Goal: Information Seeking & Learning: Learn about a topic

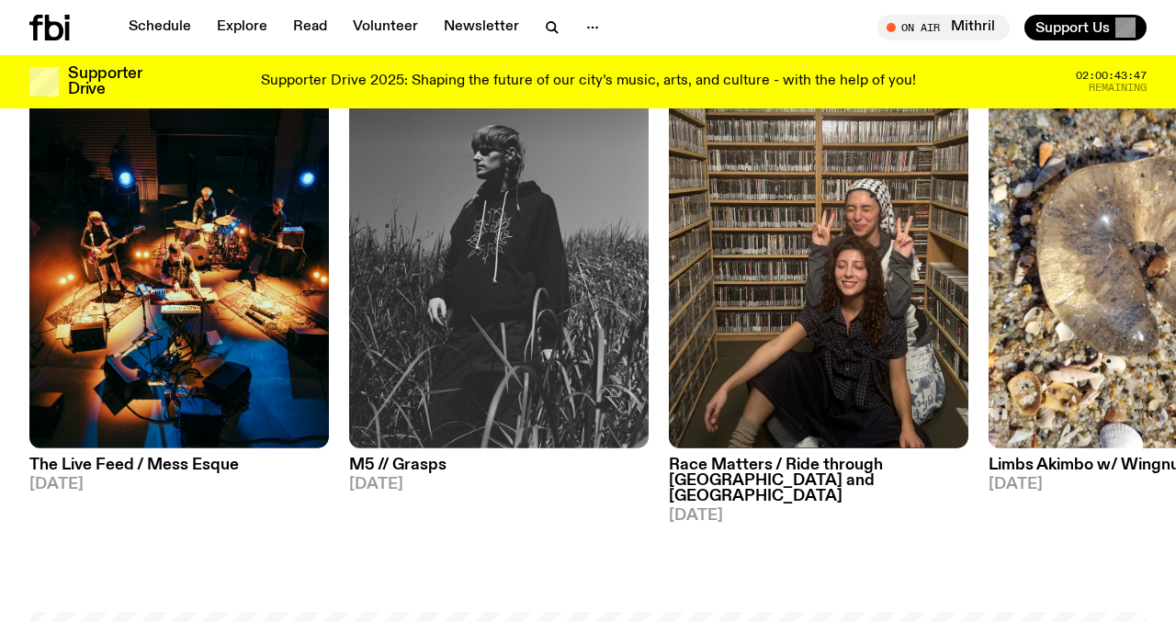
scroll to position [441, 0]
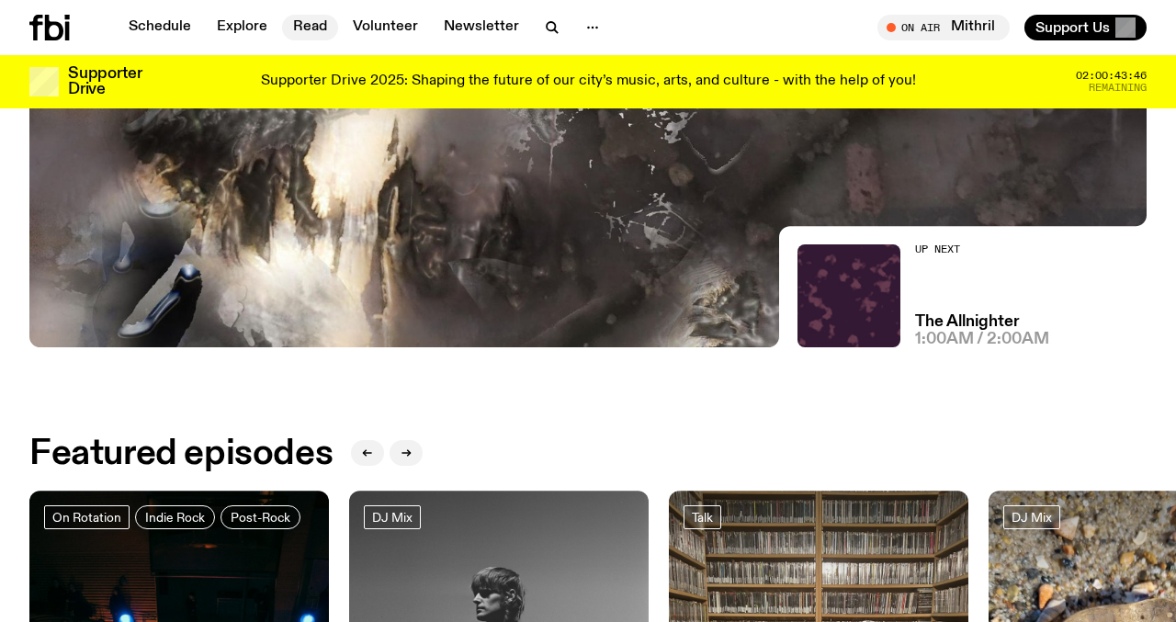
click at [323, 29] on link "Read" at bounding box center [310, 28] width 56 height 26
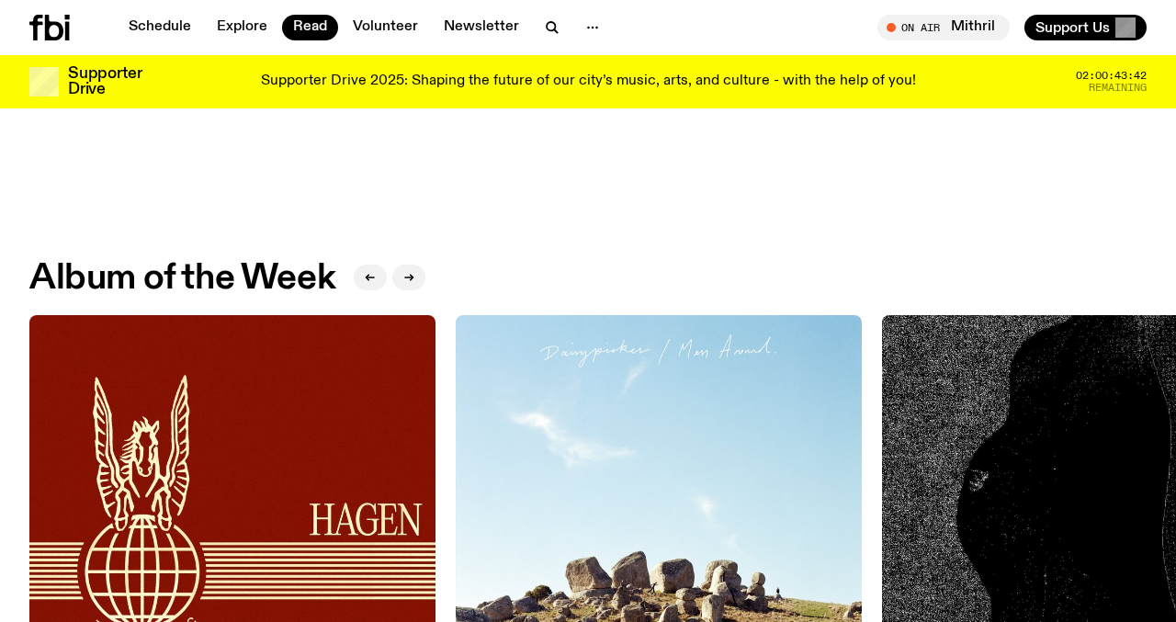
scroll to position [649, 0]
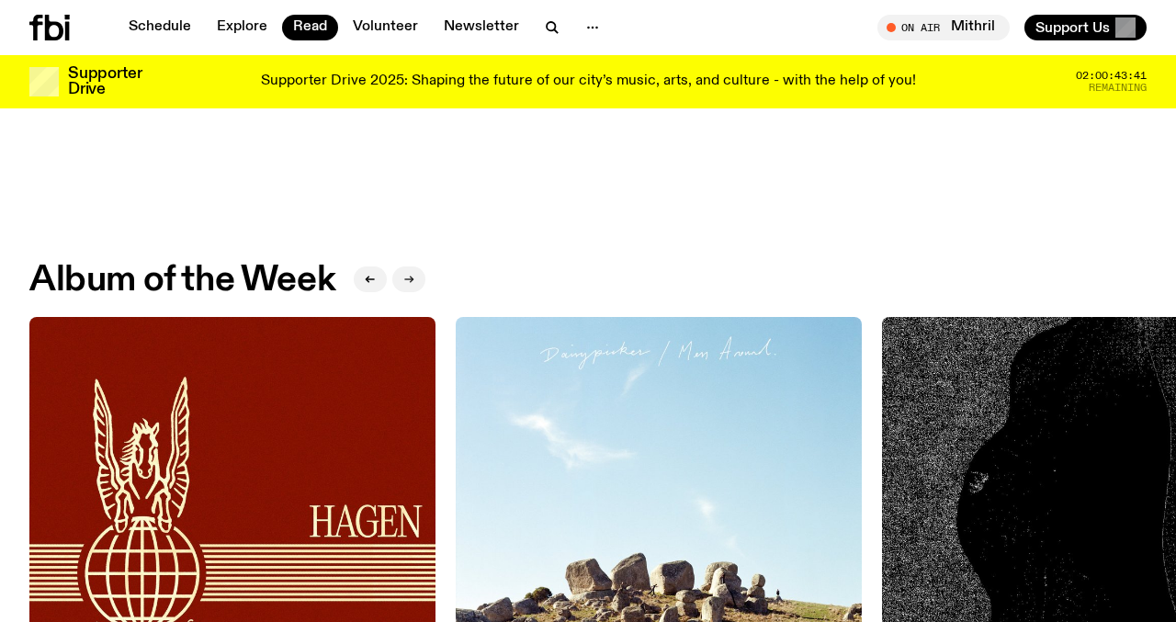
click at [399, 275] on button "button" at bounding box center [408, 279] width 33 height 26
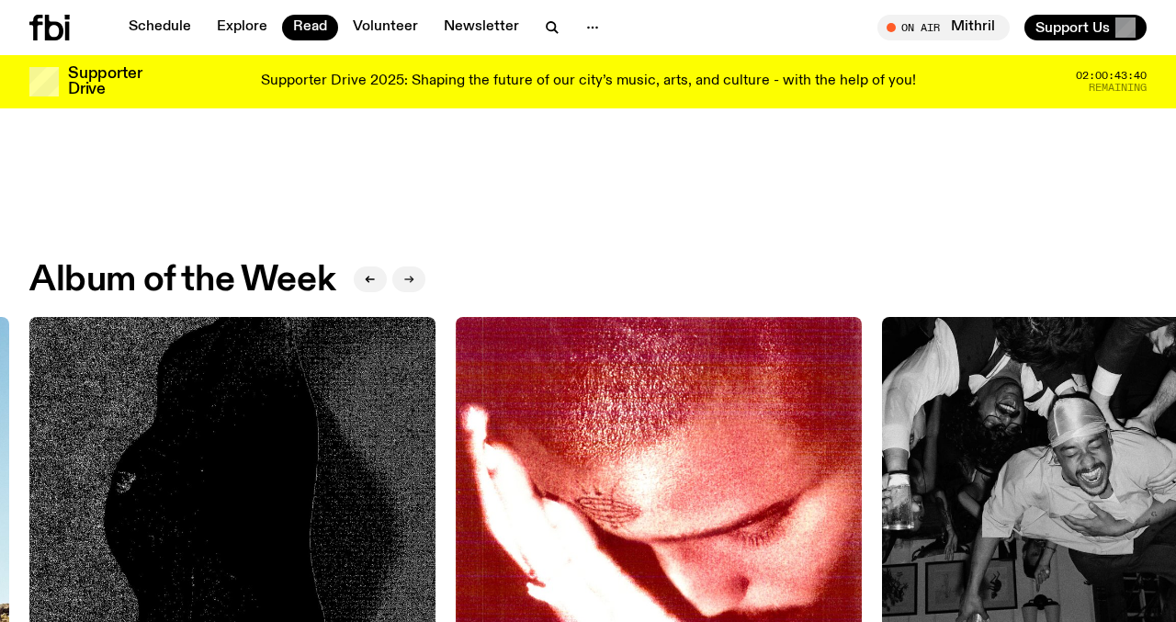
click at [399, 275] on button "button" at bounding box center [408, 279] width 33 height 26
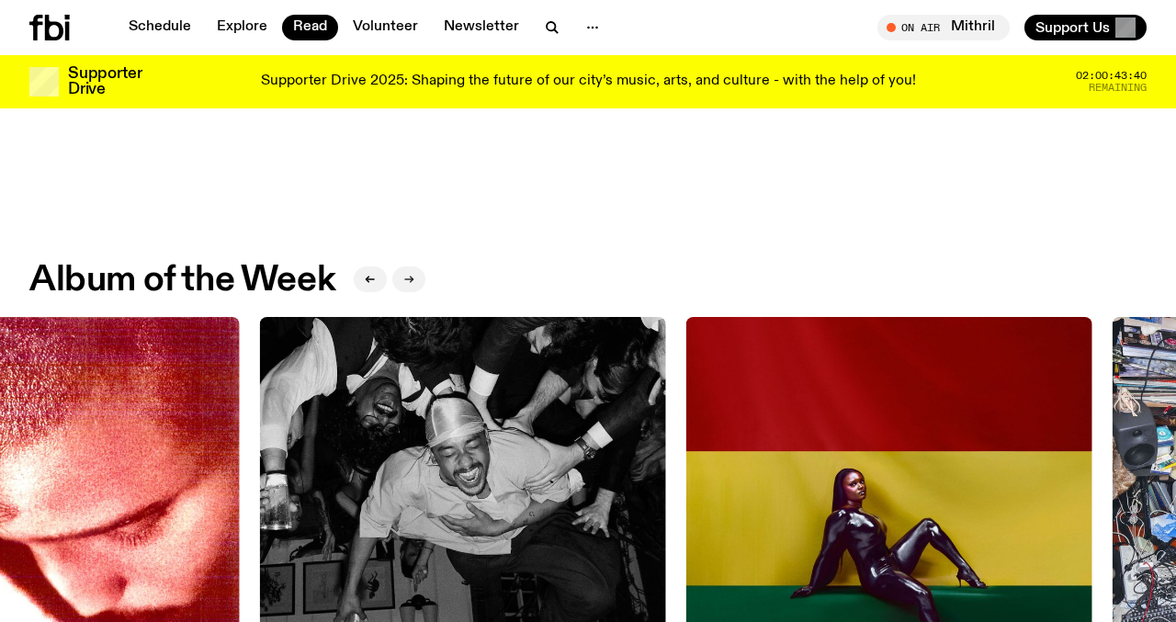
click at [399, 275] on button "button" at bounding box center [408, 279] width 33 height 26
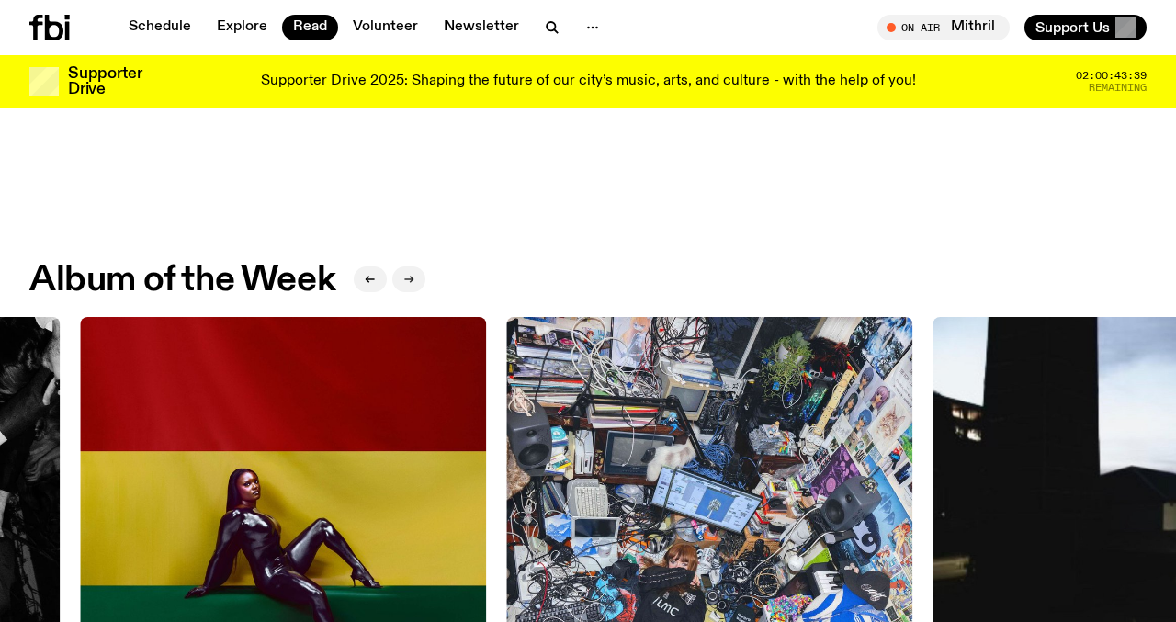
click at [399, 275] on button "button" at bounding box center [408, 279] width 33 height 26
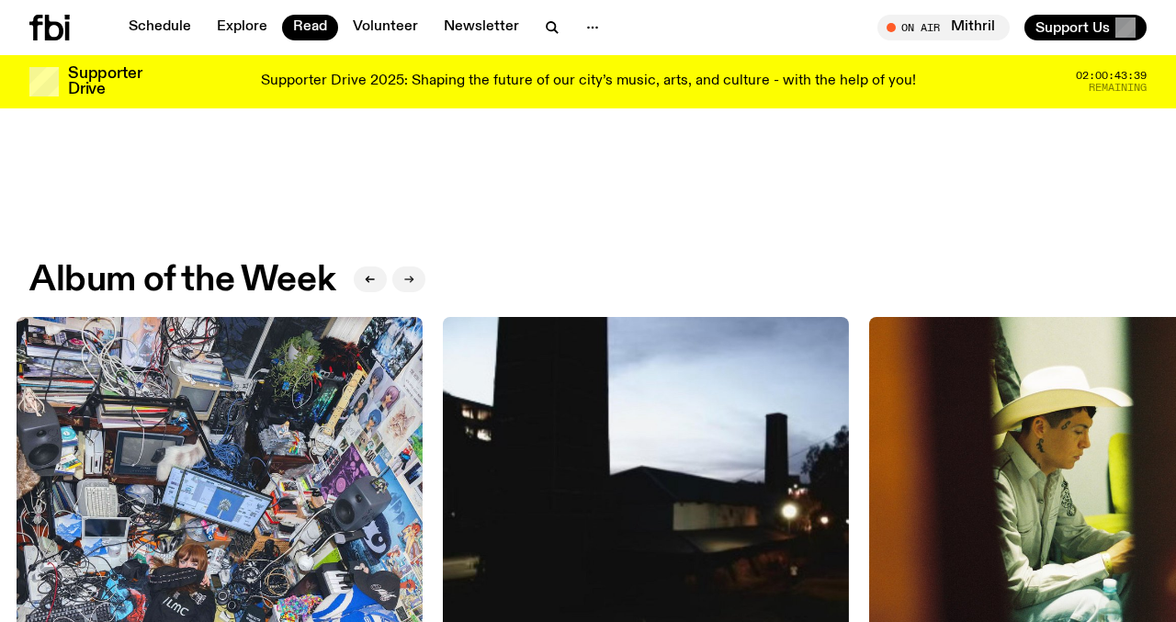
click at [399, 275] on button "button" at bounding box center [408, 279] width 33 height 26
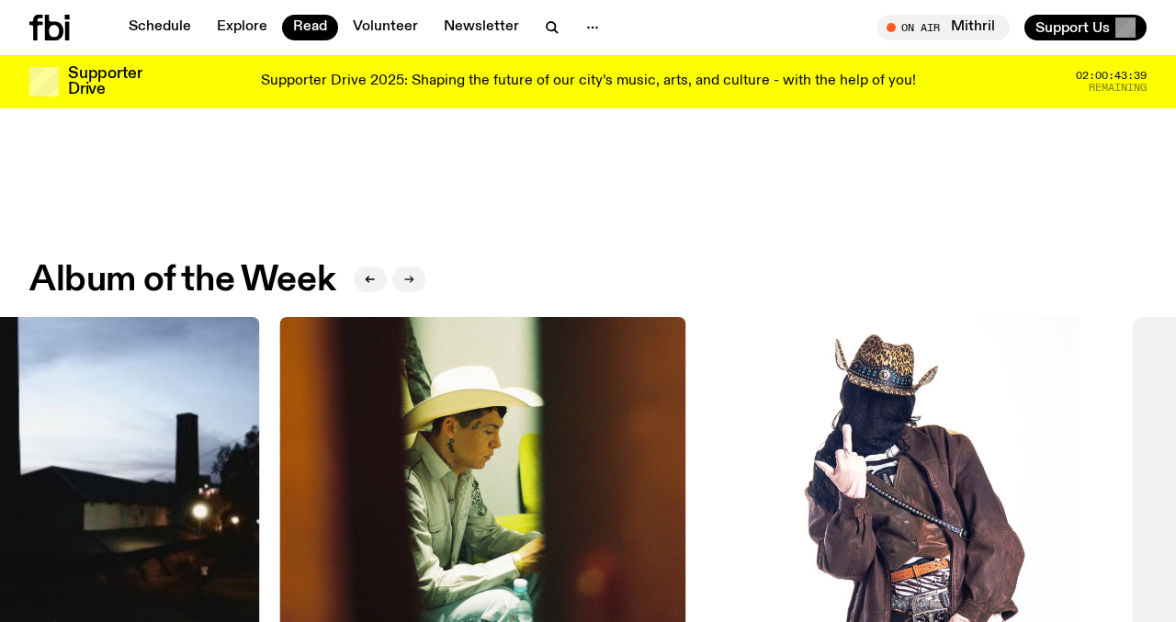
click at [399, 275] on button "button" at bounding box center [408, 279] width 33 height 26
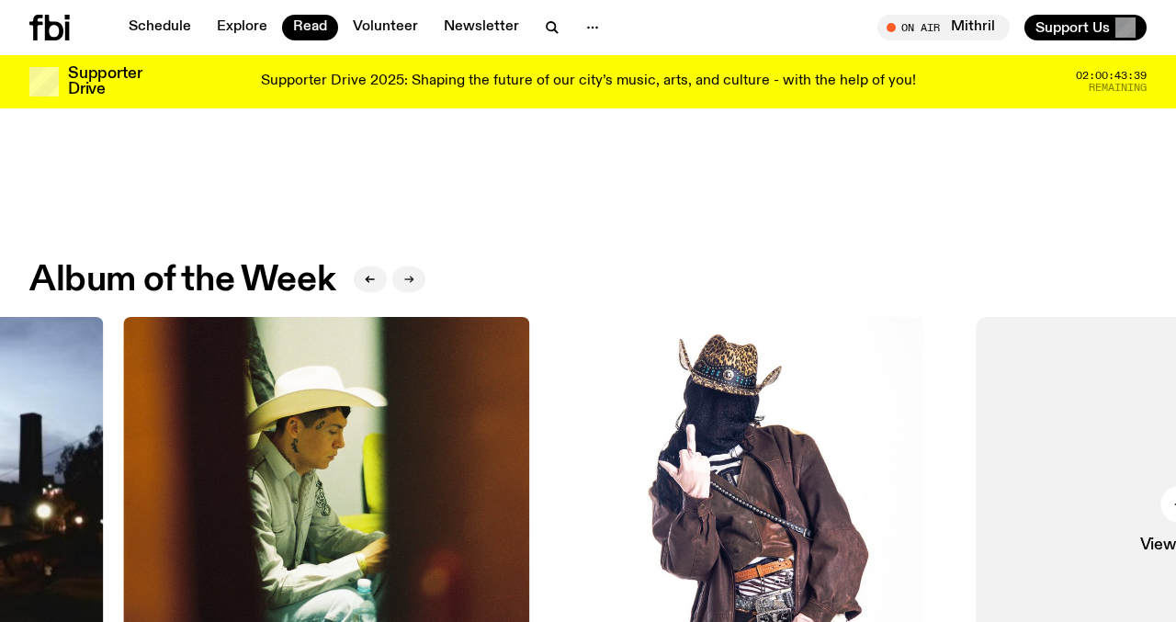
click at [399, 275] on button "button" at bounding box center [408, 279] width 33 height 26
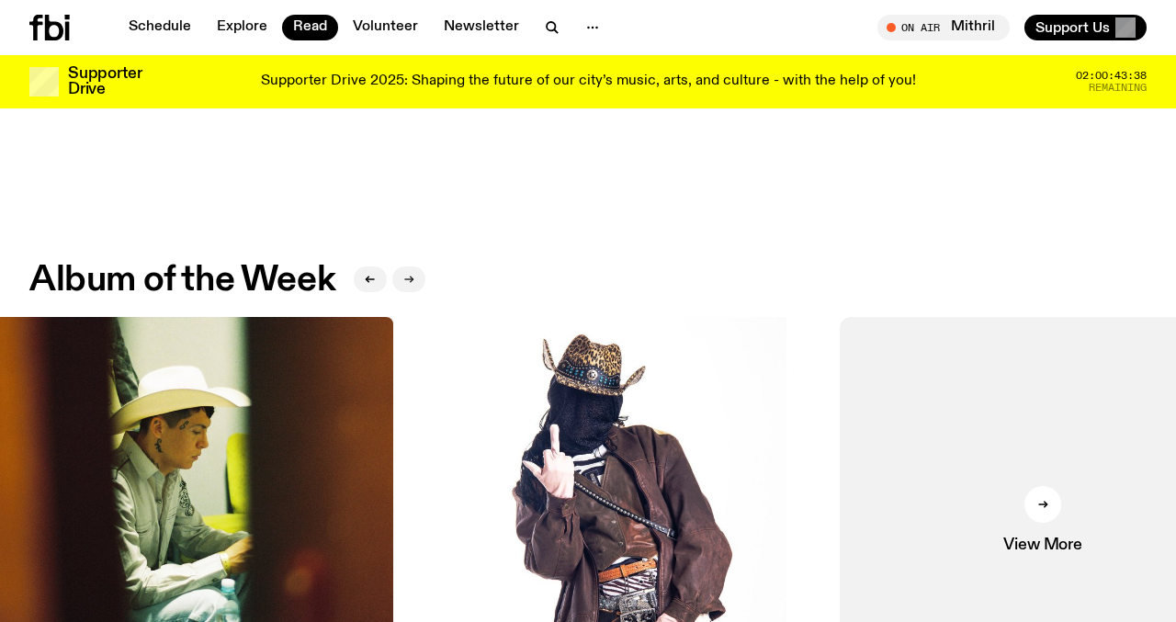
click at [399, 275] on button "button" at bounding box center [408, 279] width 33 height 26
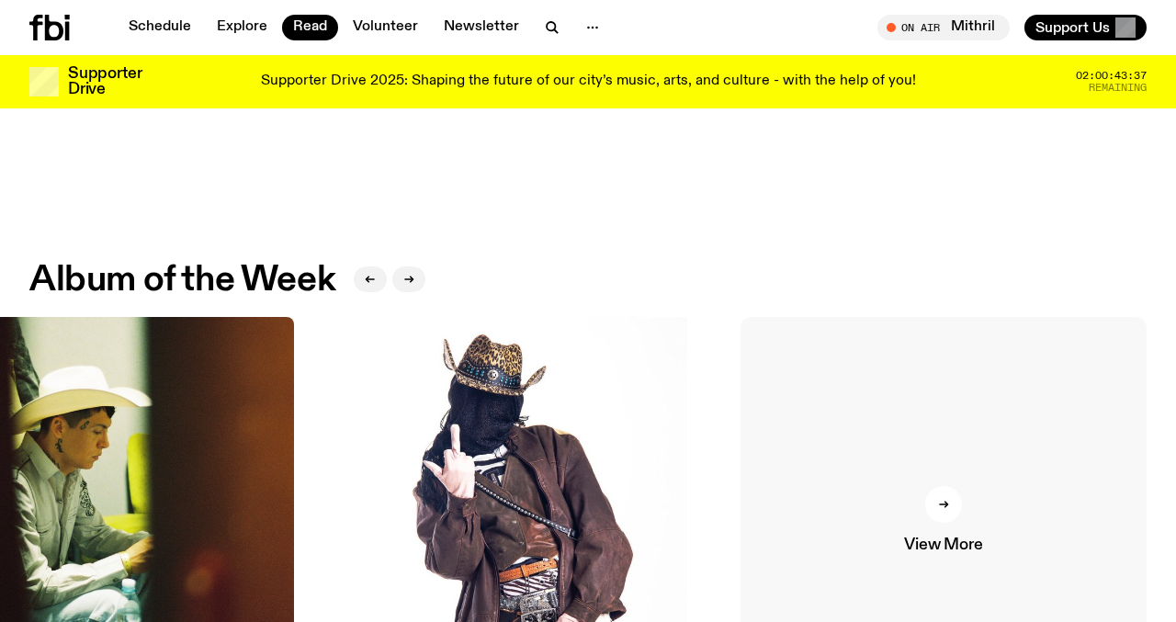
click at [939, 504] on icon at bounding box center [943, 504] width 8 height 0
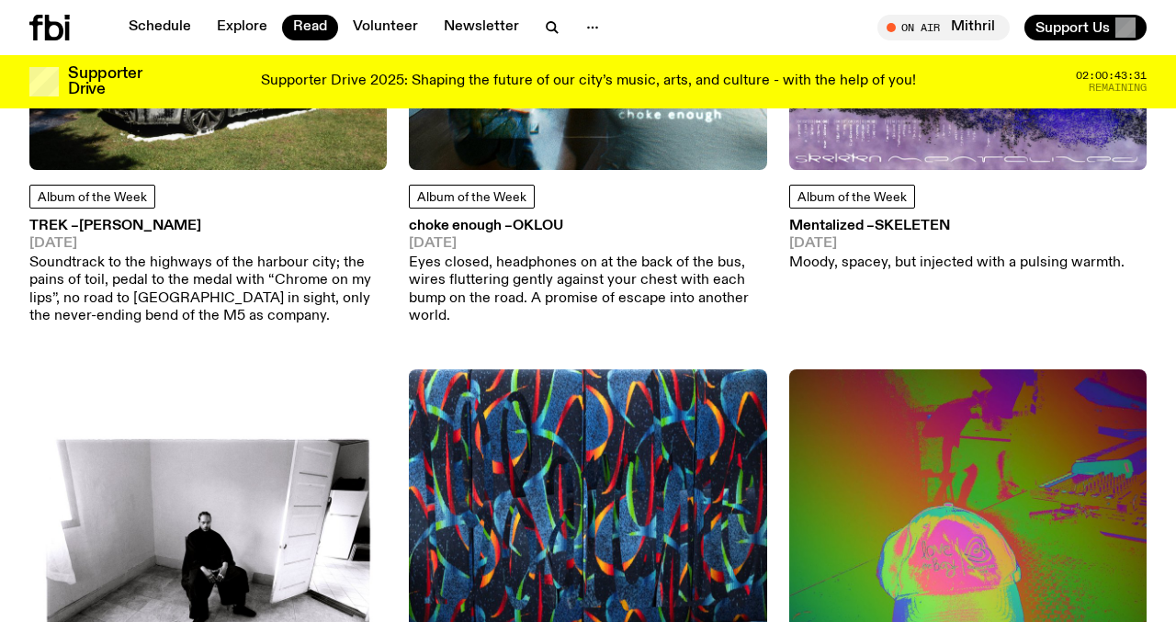
scroll to position [6008, 0]
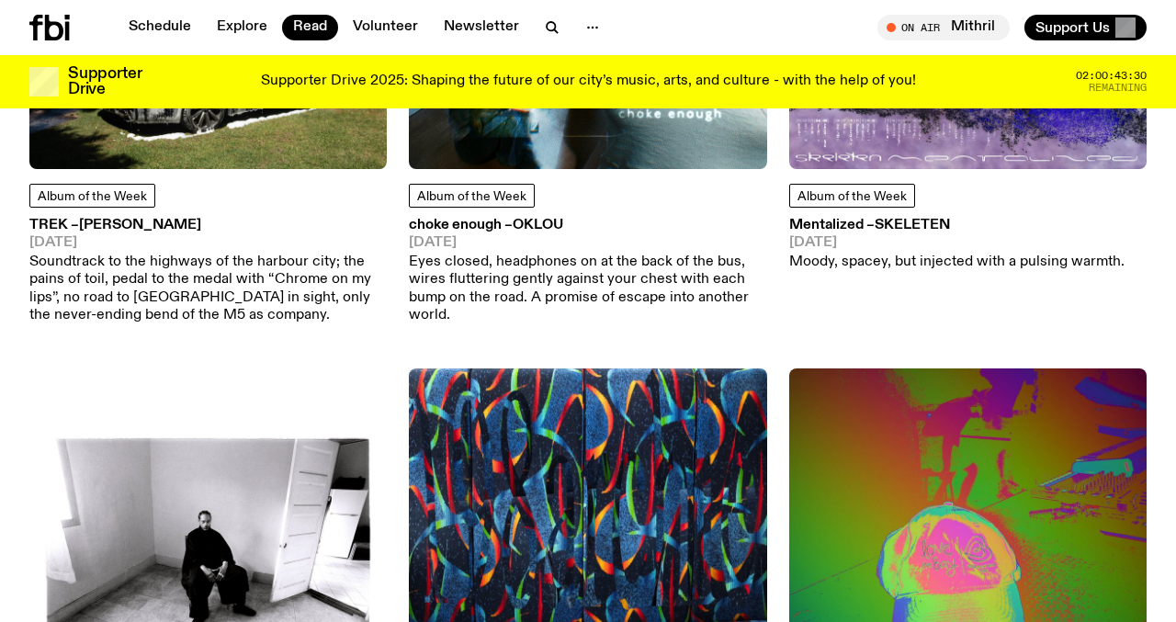
click at [160, 218] on span "[PERSON_NAME]" at bounding box center [140, 225] width 122 height 15
